Goal: Find specific page/section: Find specific page/section

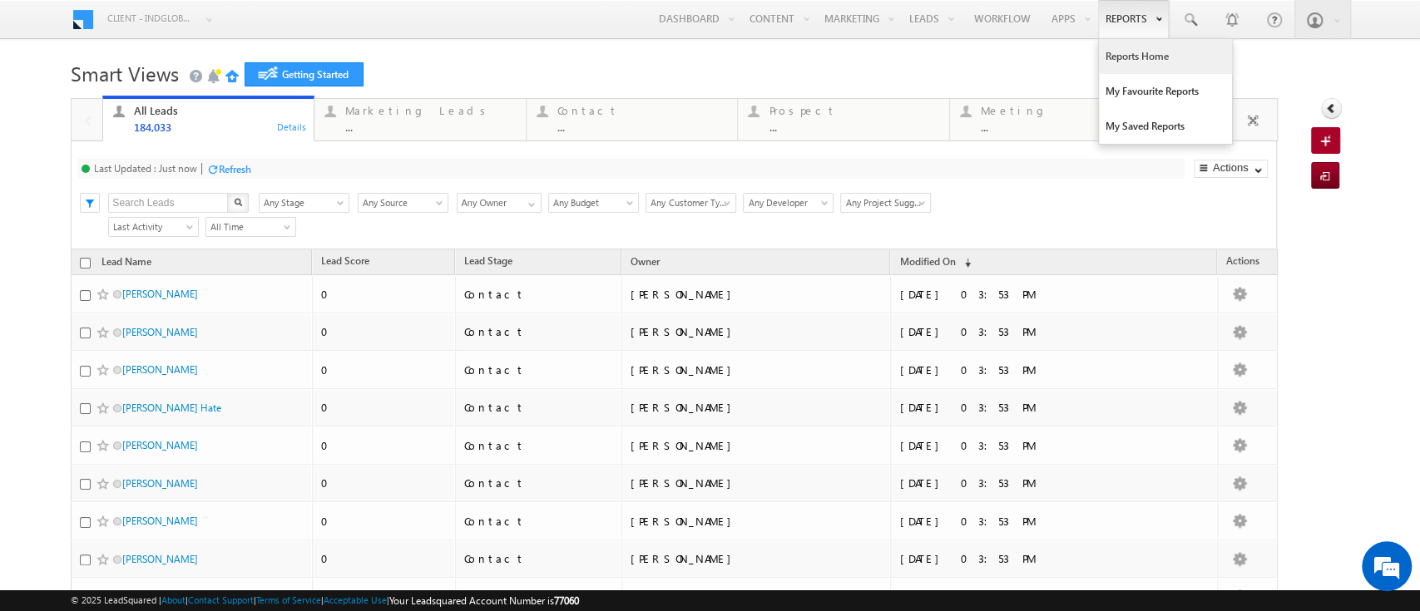
click at [1118, 51] on link "Reports Home" at bounding box center [1165, 56] width 133 height 35
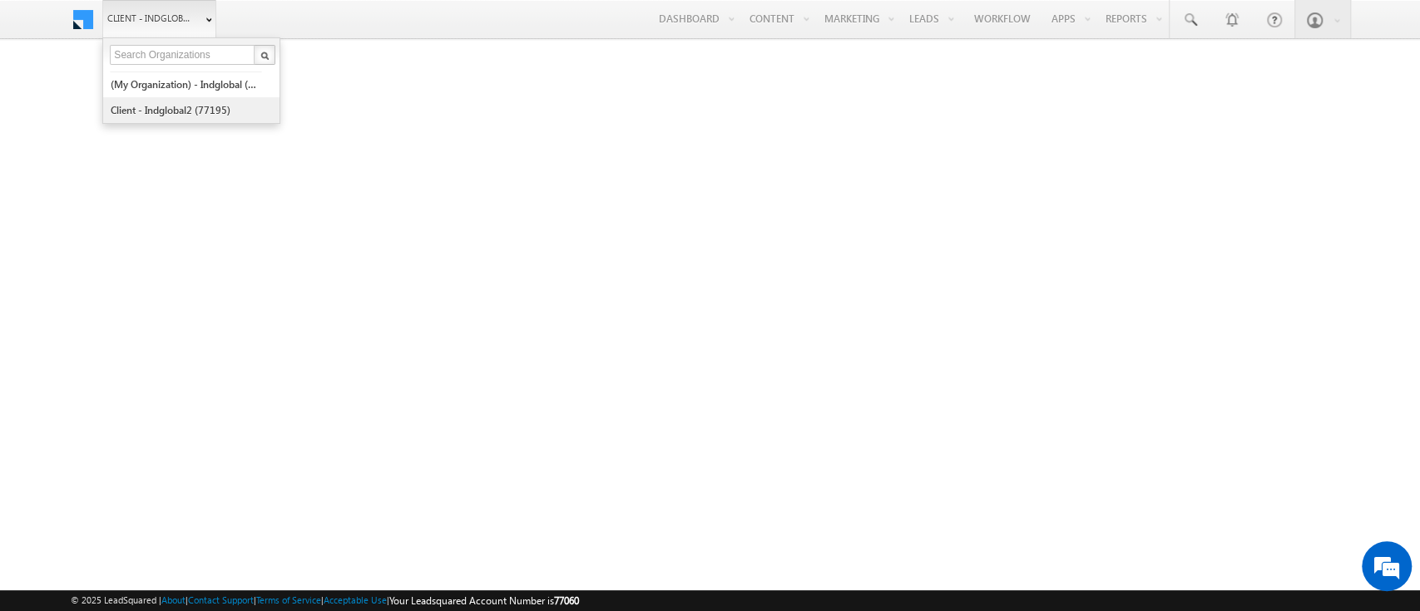
click at [133, 106] on link "Client - indglobal2 (77195)" at bounding box center [186, 110] width 152 height 26
